Goal: Task Accomplishment & Management: Use online tool/utility

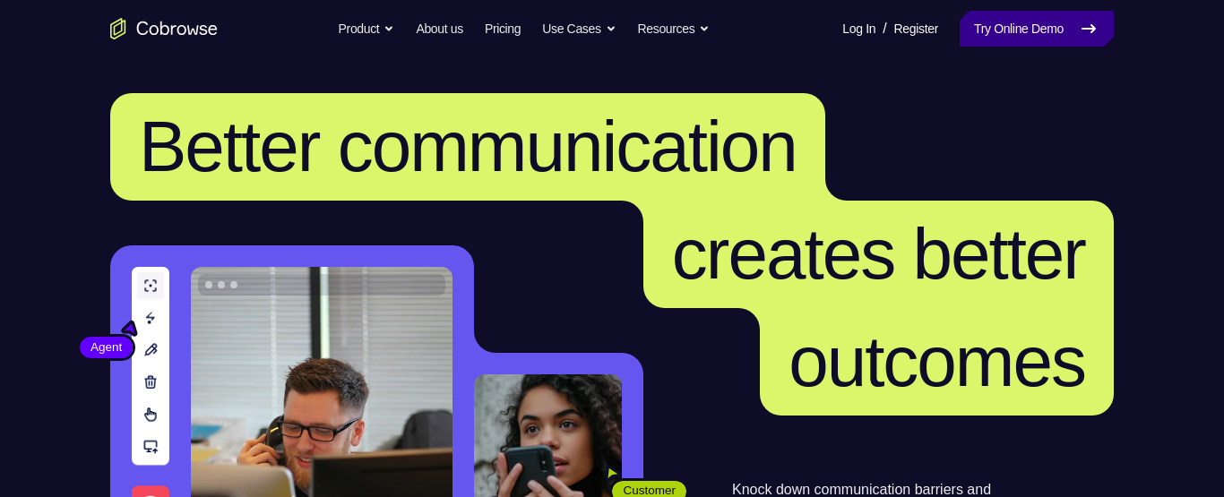
click at [1038, 22] on link "Try Online Demo" at bounding box center [1037, 29] width 154 height 36
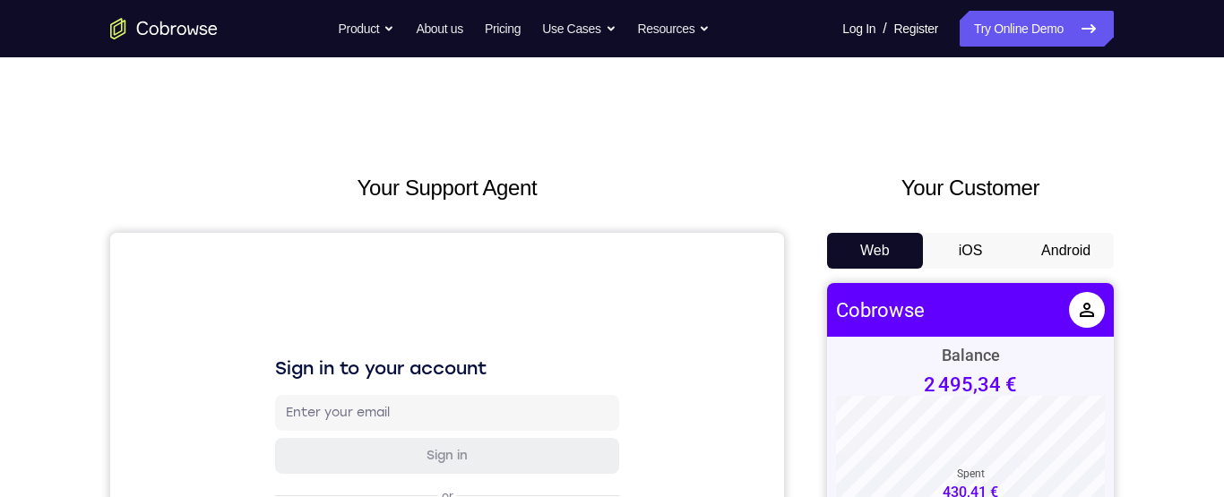
click at [1068, 245] on button "Android" at bounding box center [1066, 251] width 96 height 36
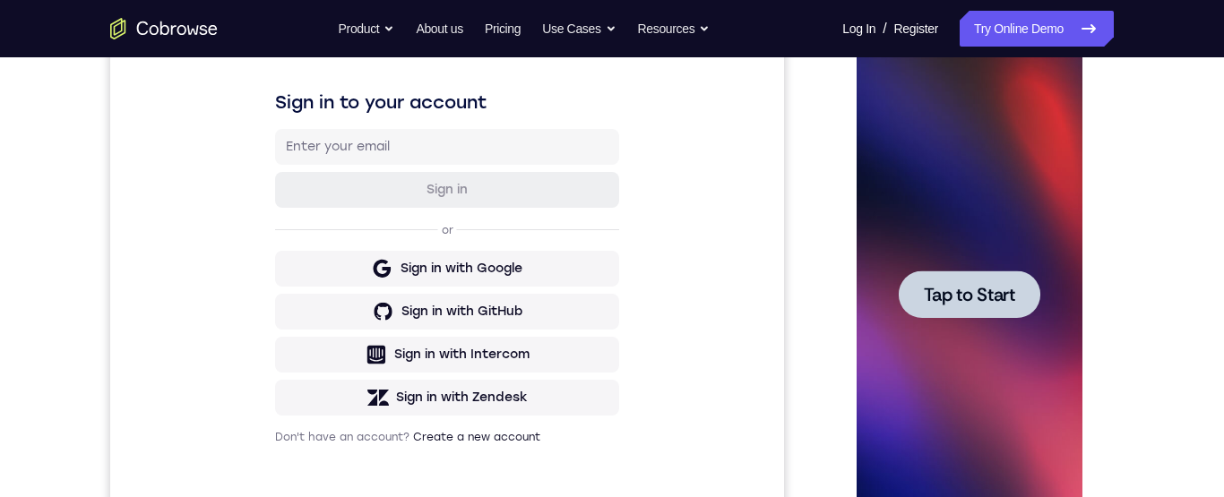
scroll to position [320, 0]
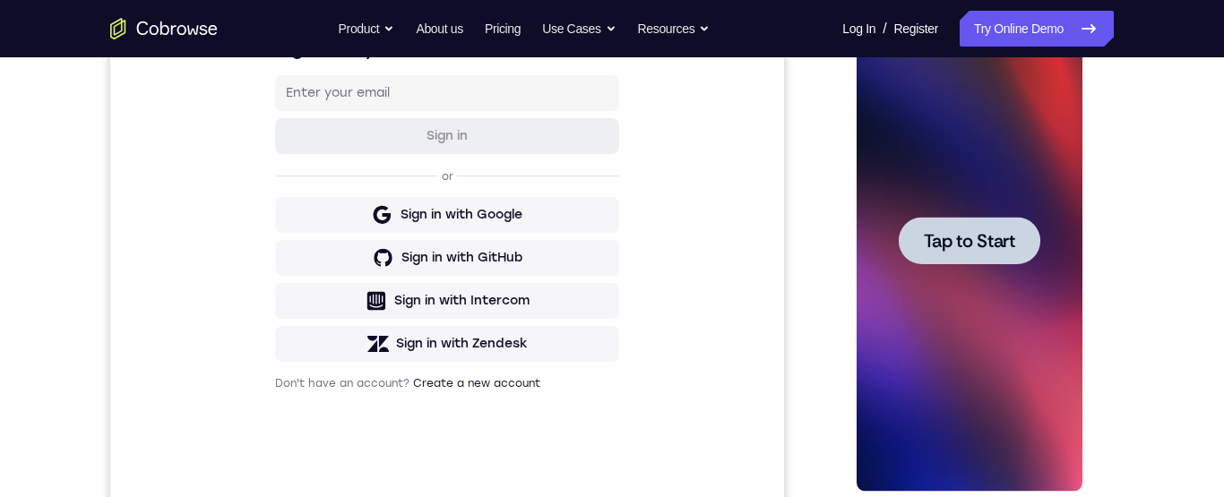
click at [977, 233] on span "Tap to Start" at bounding box center [968, 241] width 91 height 18
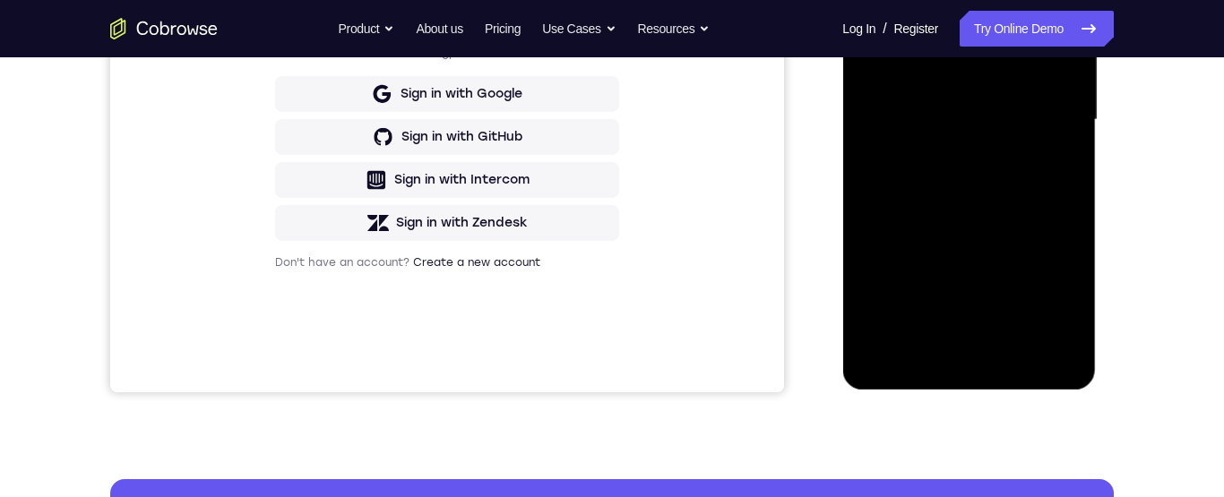
scroll to position [484, 0]
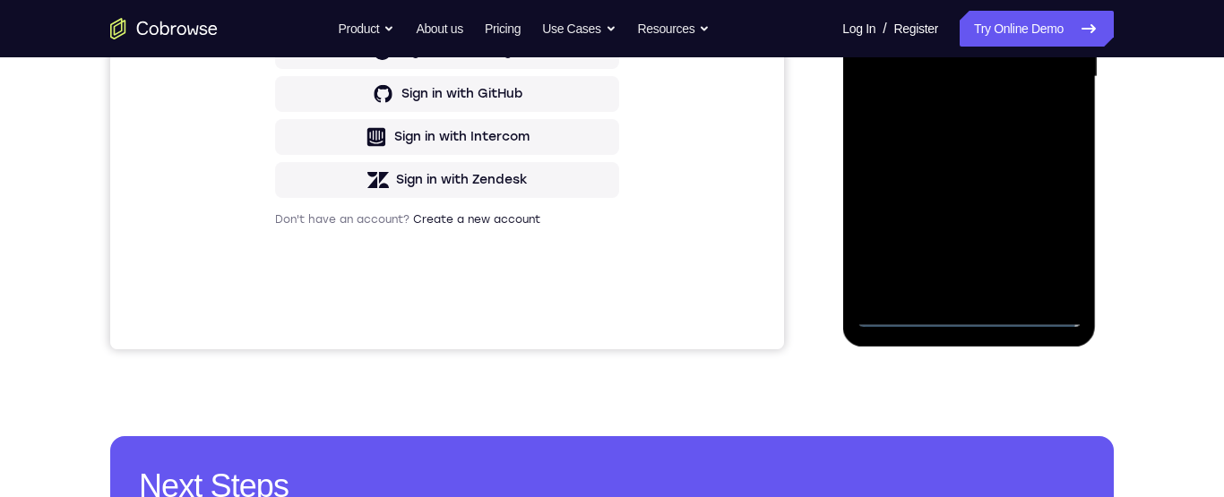
click at [972, 315] on div at bounding box center [969, 77] width 226 height 502
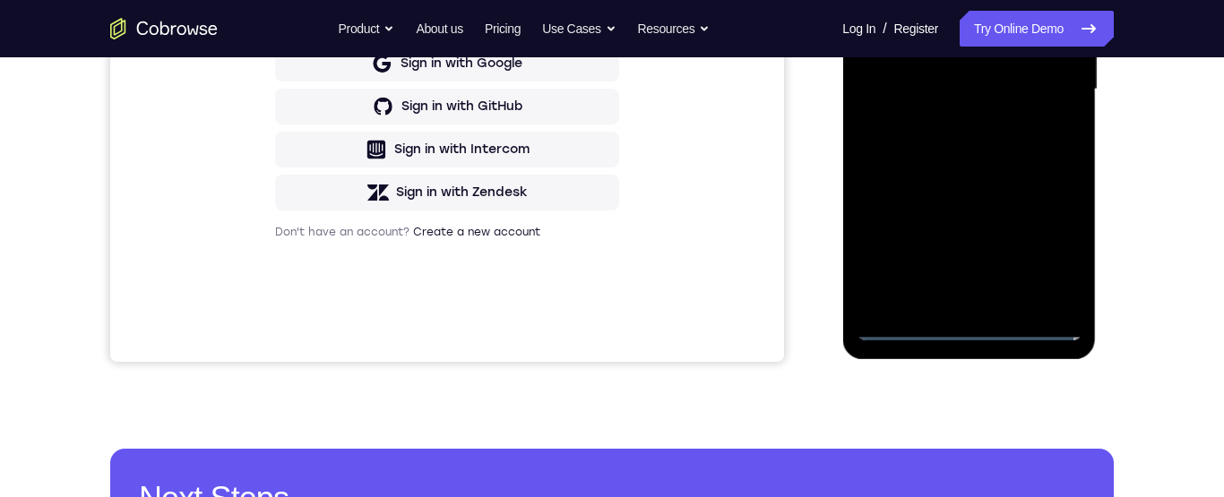
click at [1052, 249] on div at bounding box center [969, 90] width 226 height 502
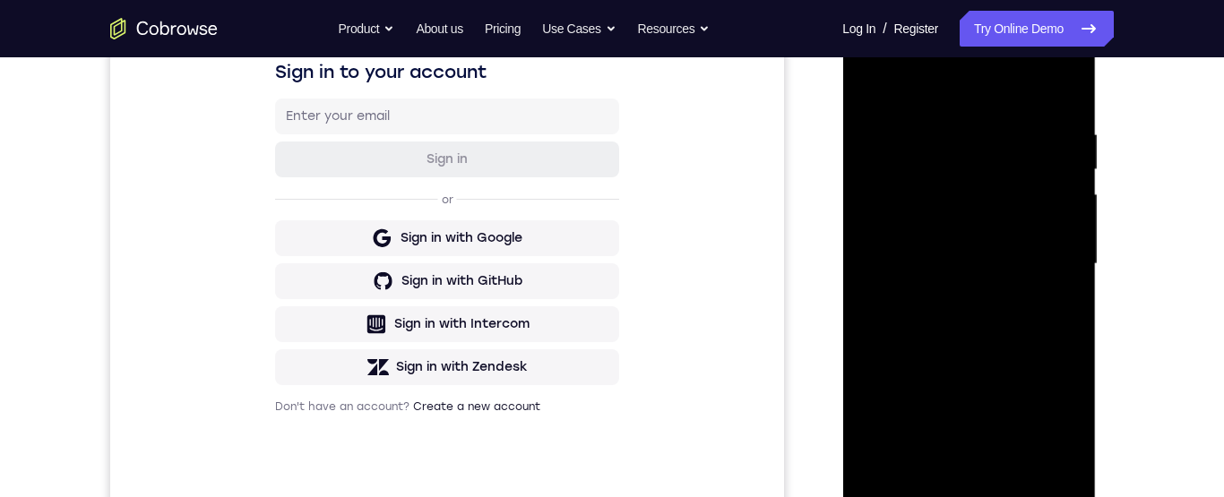
scroll to position [168, 0]
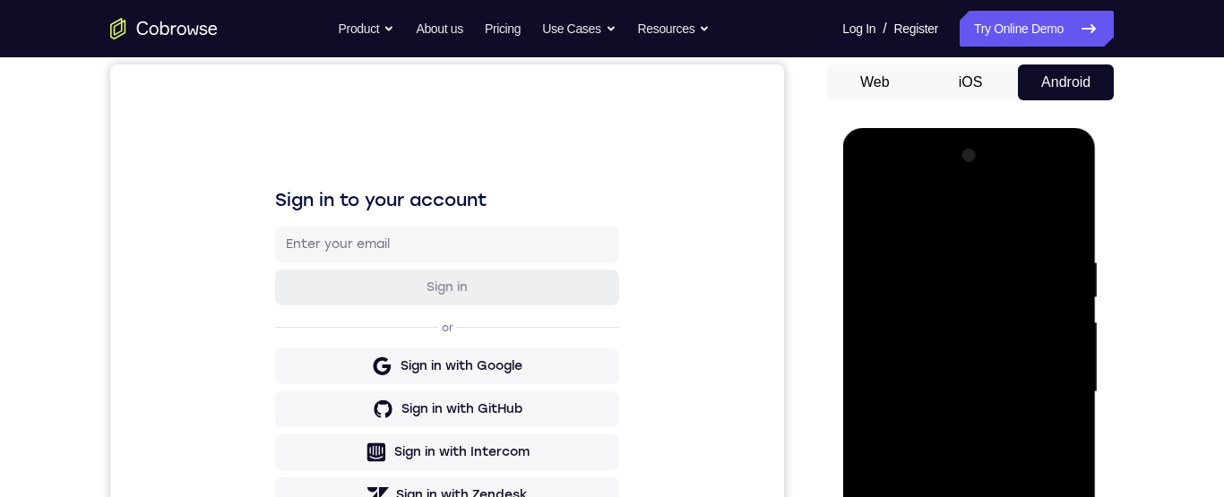
click at [1076, 181] on div at bounding box center [969, 393] width 226 height 502
click at [1052, 207] on div at bounding box center [969, 393] width 226 height 502
click at [981, 172] on div at bounding box center [969, 393] width 226 height 502
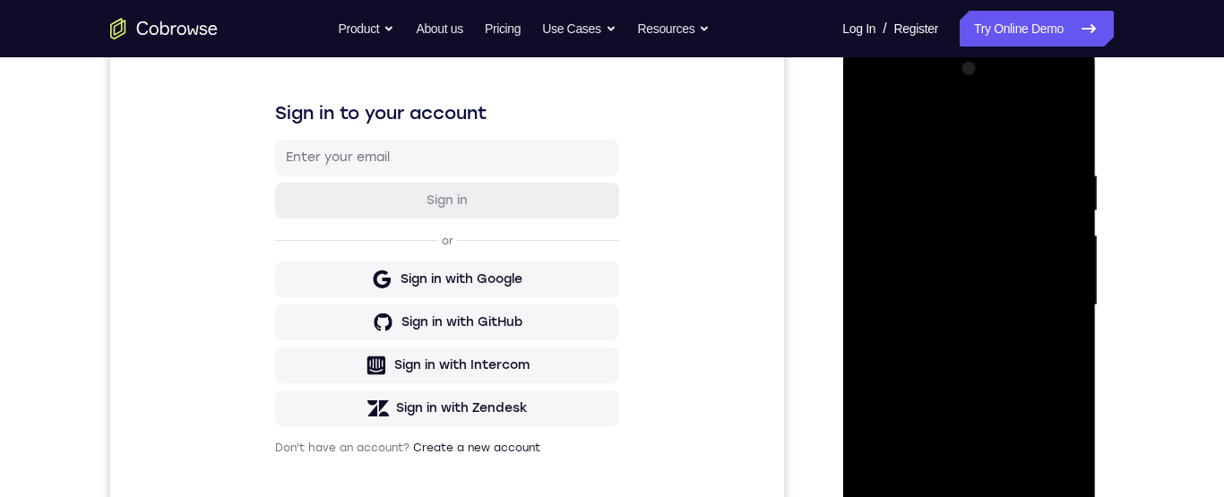
click at [903, 233] on div at bounding box center [969, 306] width 226 height 502
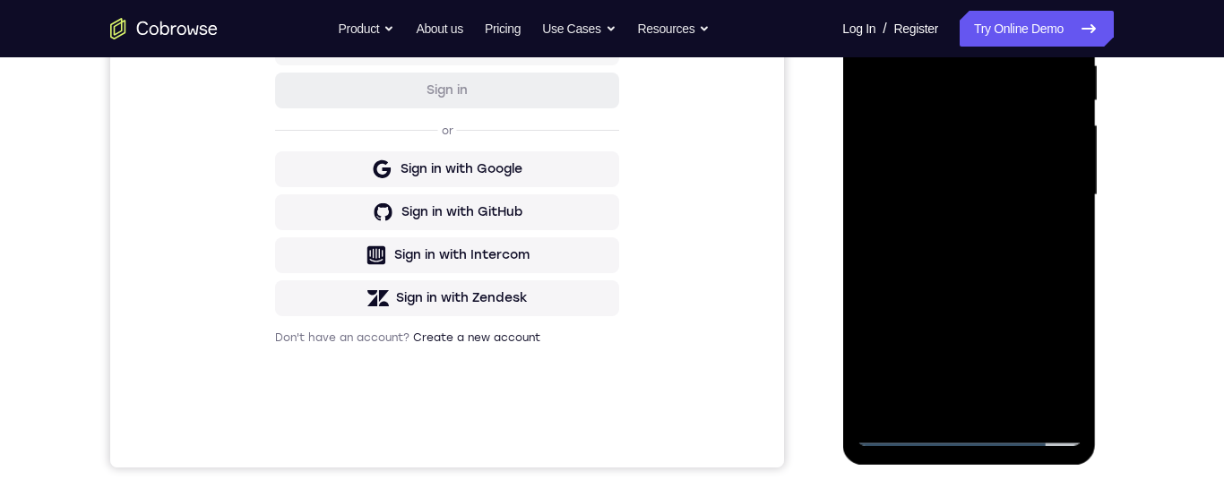
scroll to position [478, 0]
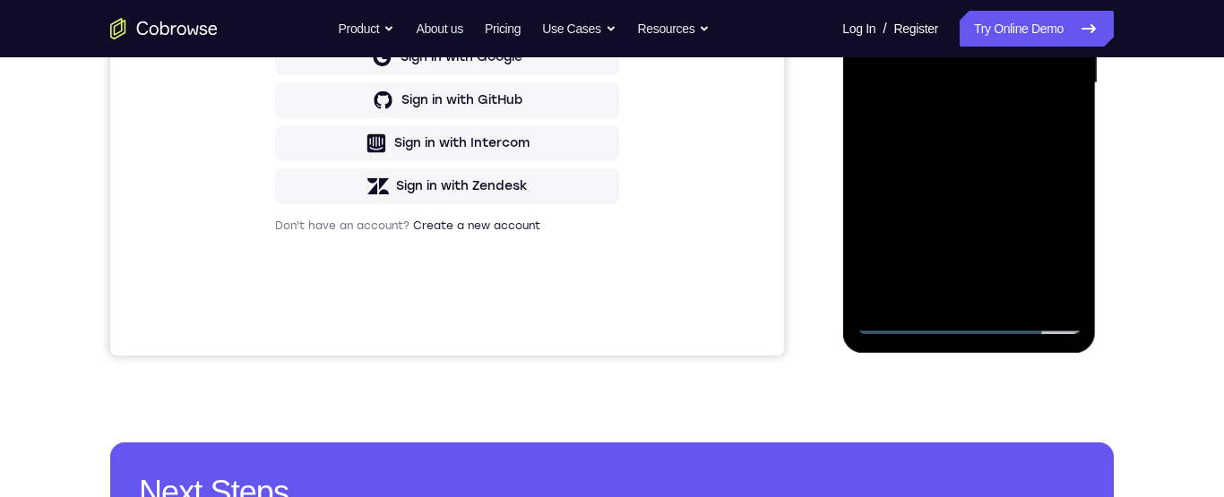
click at [947, 292] on div at bounding box center [969, 83] width 226 height 502
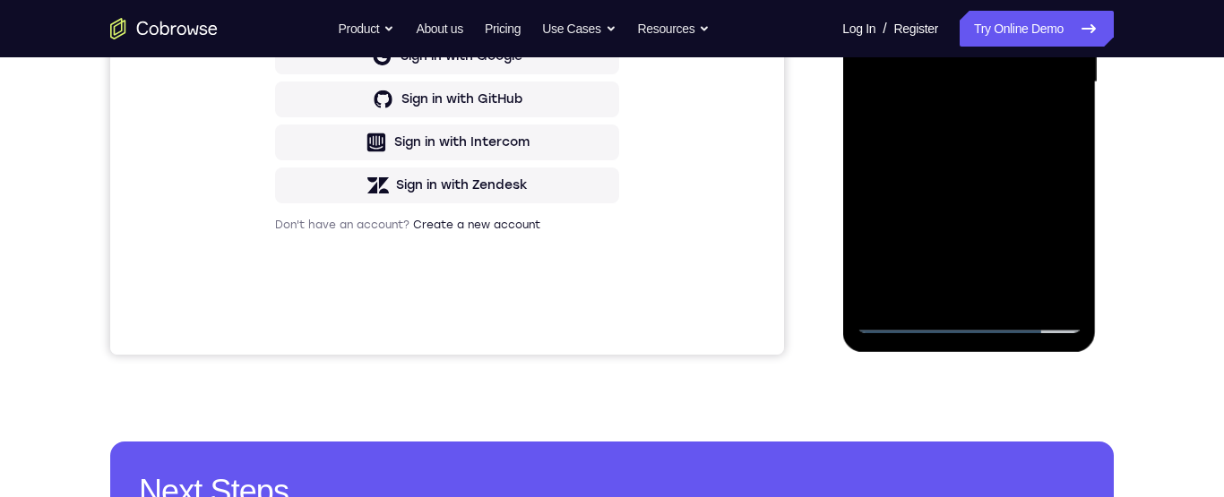
scroll to position [366, 0]
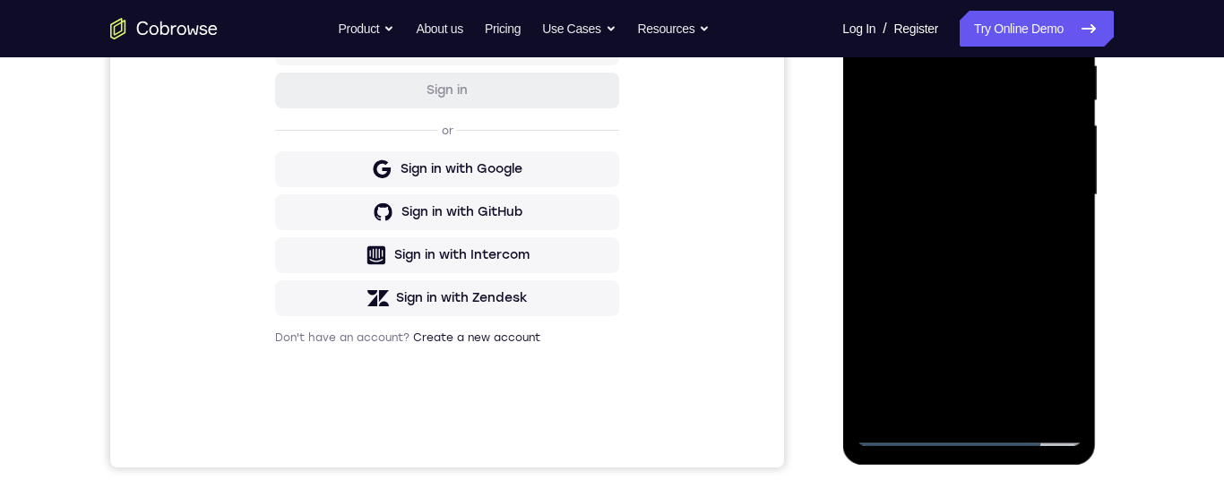
click at [1005, 157] on div at bounding box center [969, 195] width 226 height 502
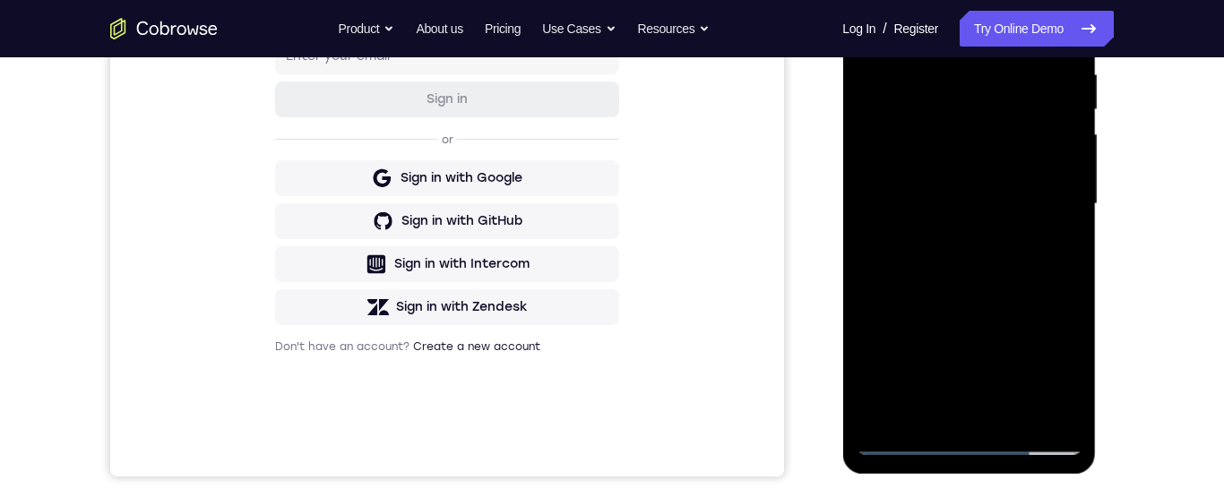
click at [1004, 190] on div at bounding box center [969, 204] width 226 height 502
click at [538, 398] on div "Sign in to your account Sign in or Sign in with Google Sign in with GitHub Sign…" at bounding box center [447, 176] width 674 height 600
click at [968, 192] on div at bounding box center [969, 204] width 226 height 502
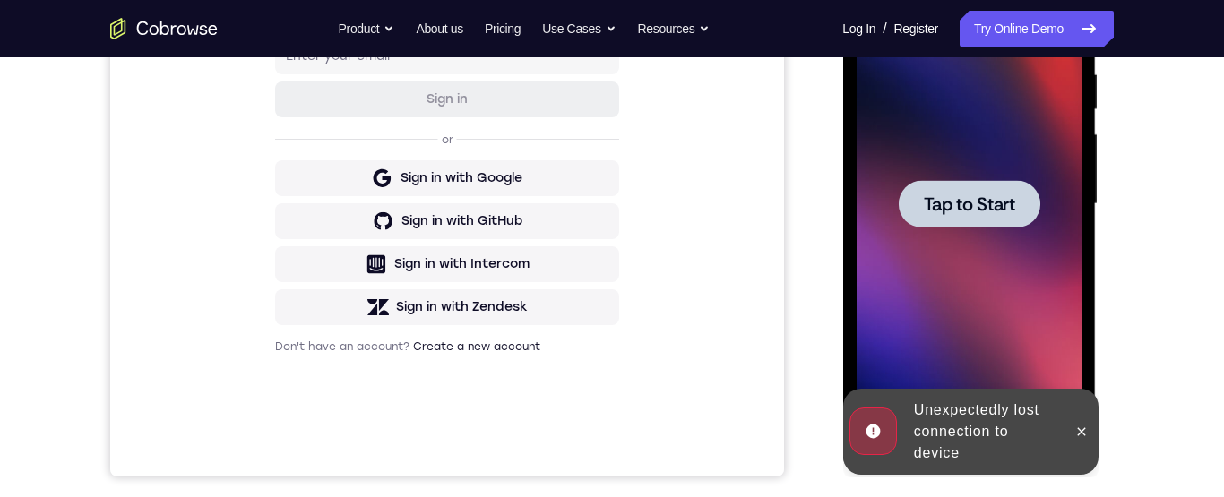
scroll to position [356, 0]
